Goal: Information Seeking & Learning: Learn about a topic

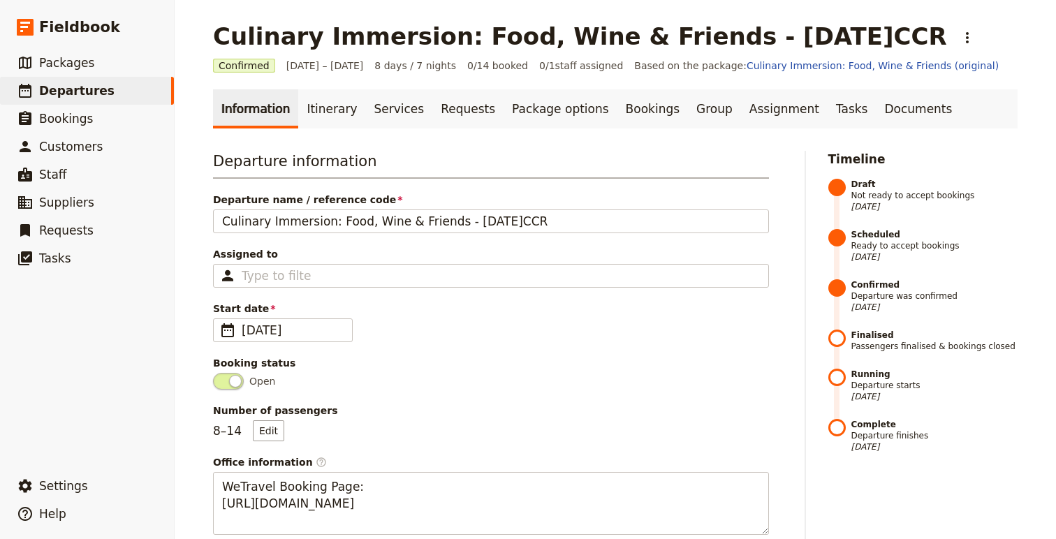
scroll to position [89, 0]
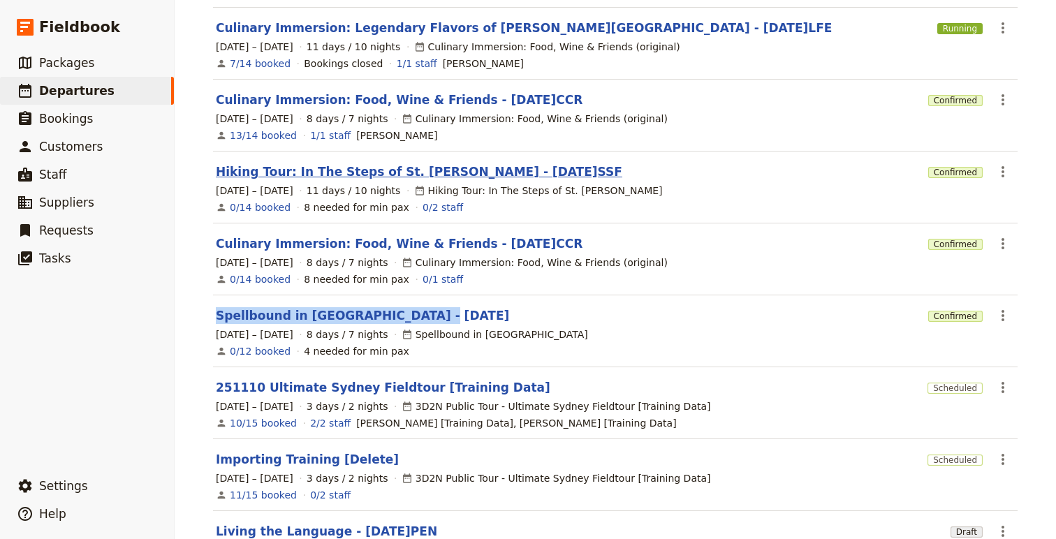
scroll to position [198, 0]
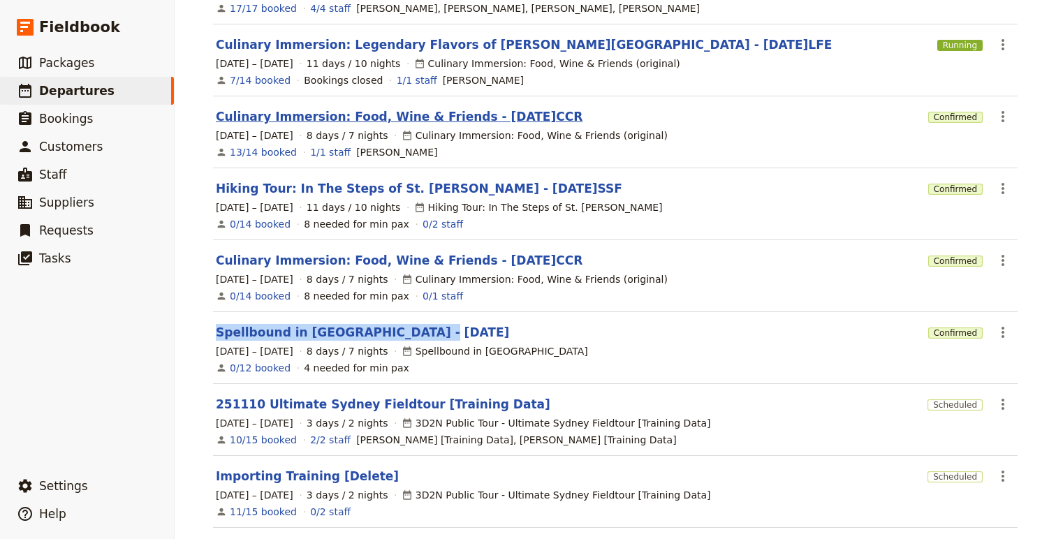
click at [371, 108] on link "Culinary Immersion: Food, Wine & Friends - [DATE]CCR" at bounding box center [399, 116] width 367 height 17
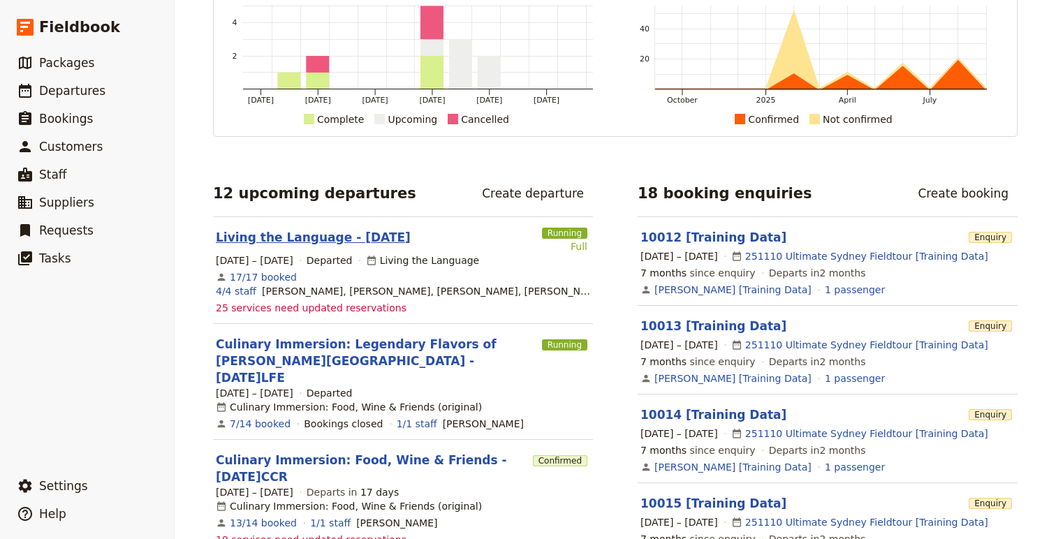
scroll to position [115, 0]
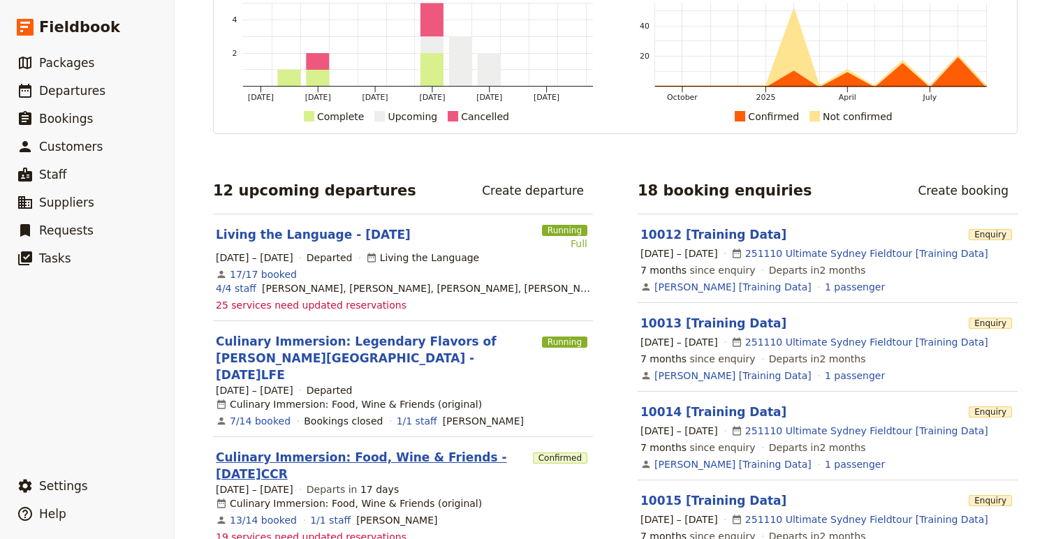
click at [329, 449] on link "Culinary Immersion: Food, Wine & Friends - 2025.09.28.CCR" at bounding box center [371, 466] width 311 height 34
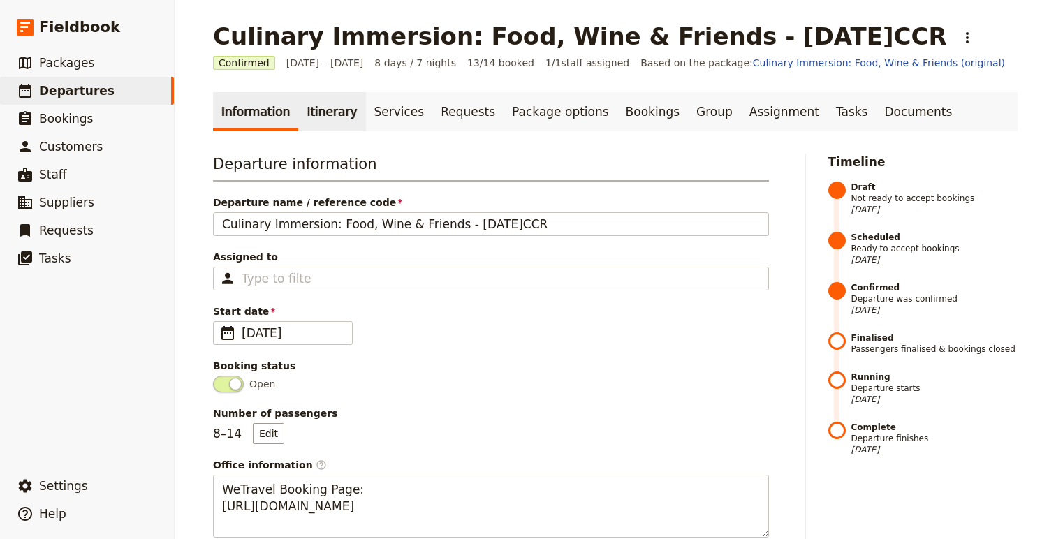
click at [318, 114] on link "Itinerary" at bounding box center [331, 111] width 67 height 39
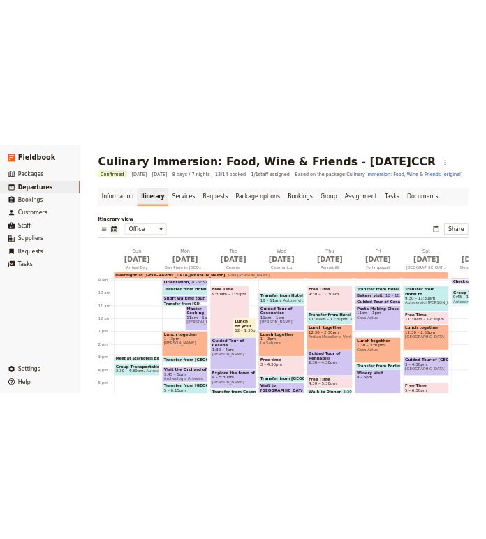
scroll to position [251, 0]
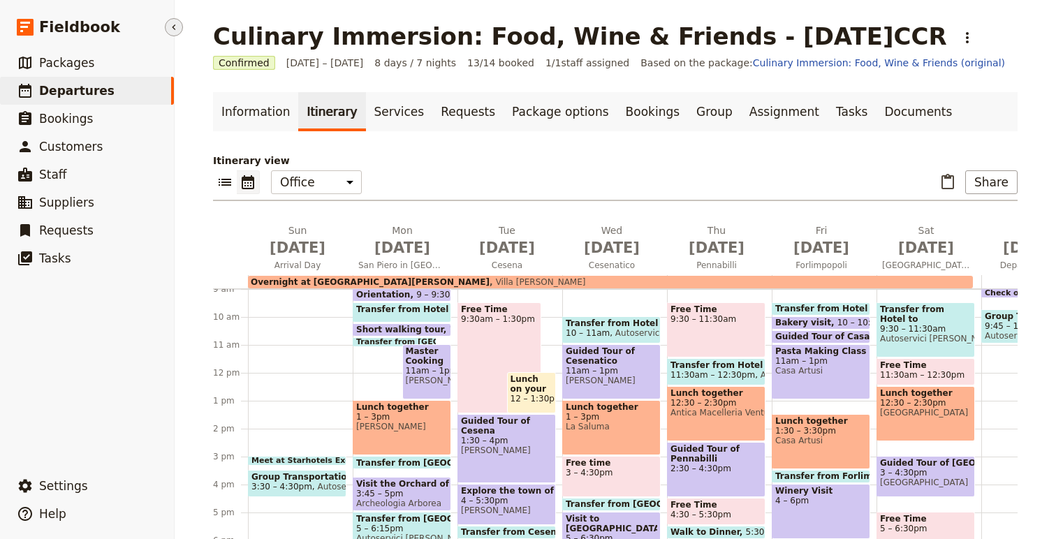
click at [173, 24] on icon "Hide menu" at bounding box center [173, 27] width 11 height 11
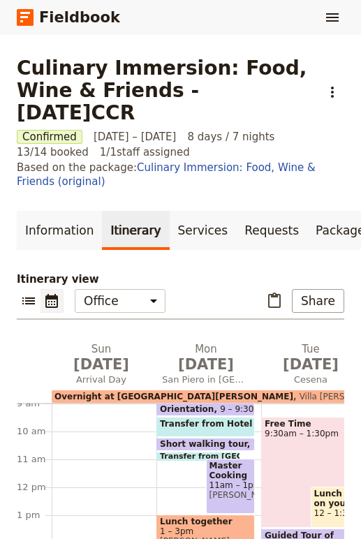
drag, startPoint x: 356, startPoint y: 230, endPoint x: 459, endPoint y: 236, distance: 102.8
click at [361, 236] on html "Fieldbook ​ ​ Fieldbook ​ ​ Packages ​ Departures ​ Bookings ​ Customers ​ Staf…" at bounding box center [180, 269] width 361 height 539
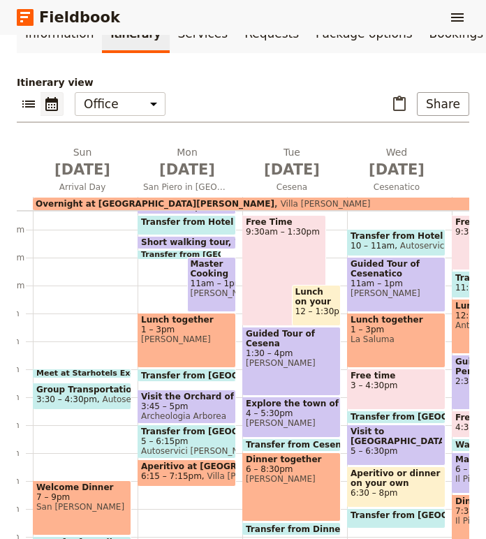
scroll to position [0, 0]
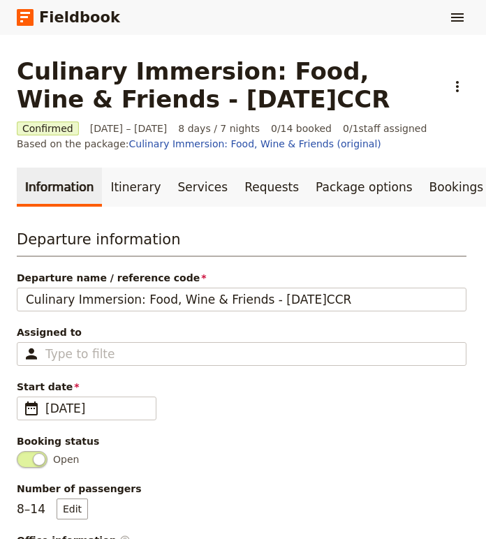
scroll to position [132, 0]
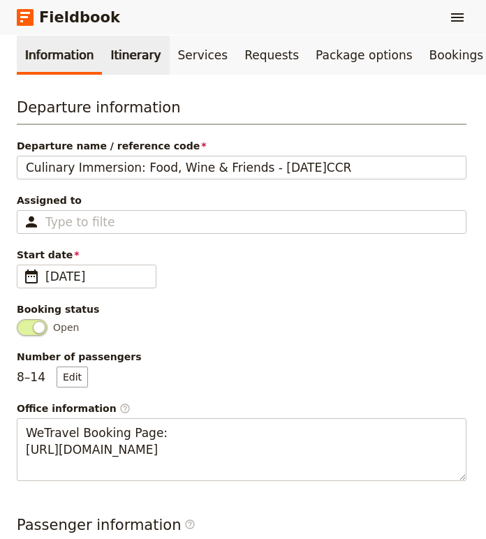
click at [129, 44] on link "Itinerary" at bounding box center [135, 55] width 67 height 39
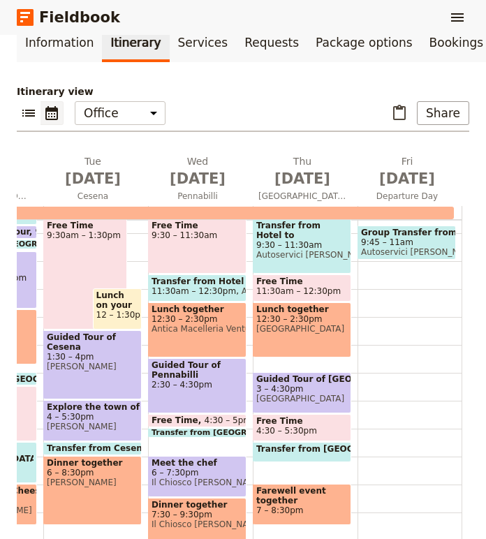
scroll to position [246, 0]
